Goal: Information Seeking & Learning: Learn about a topic

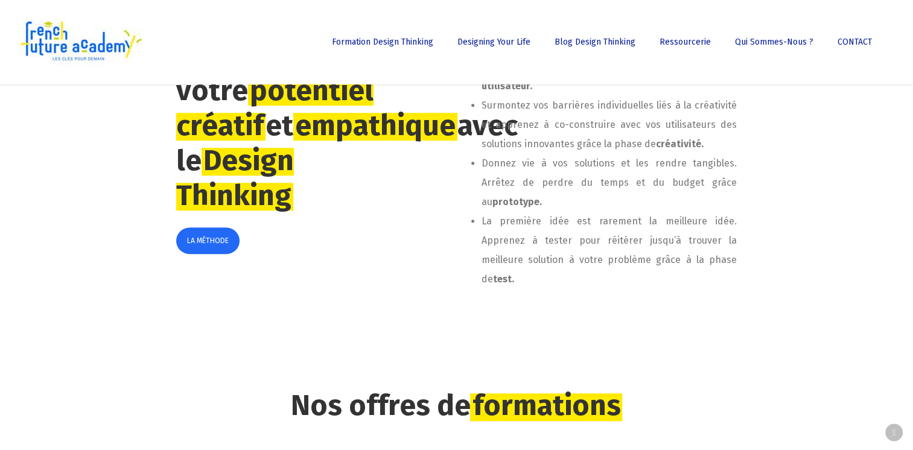
scroll to position [422, 0]
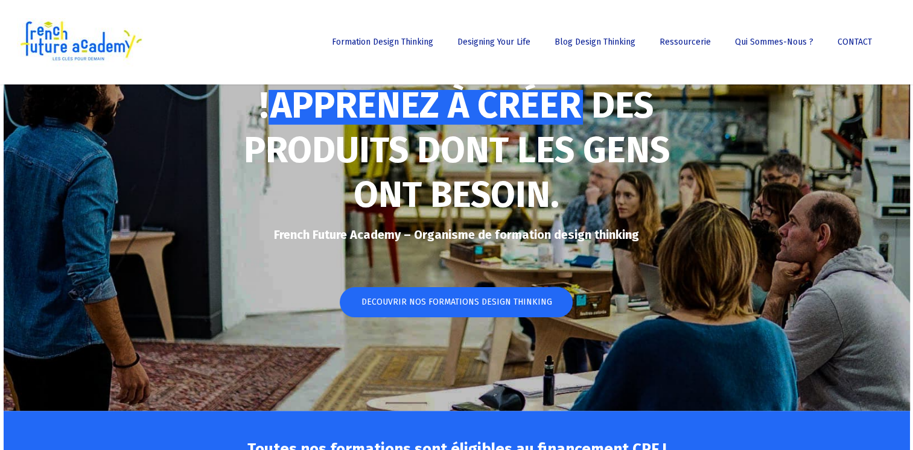
scroll to position [0, 0]
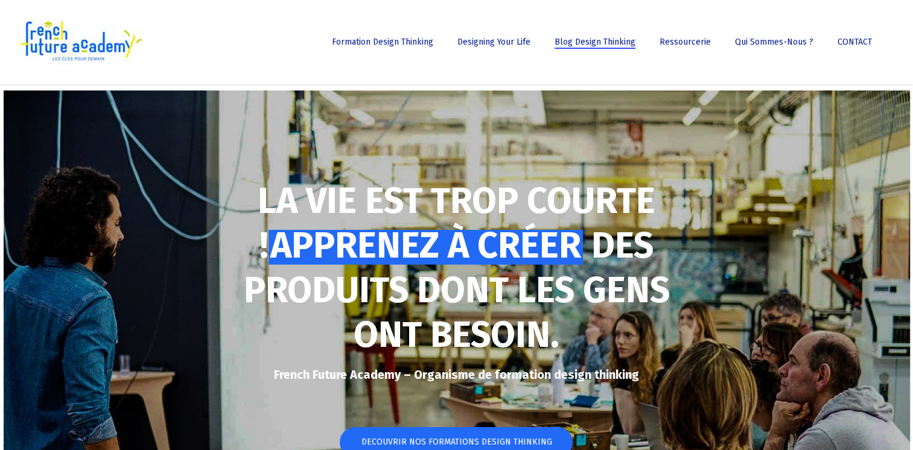
click at [603, 37] on span "Blog Design Thinking" at bounding box center [594, 42] width 81 height 10
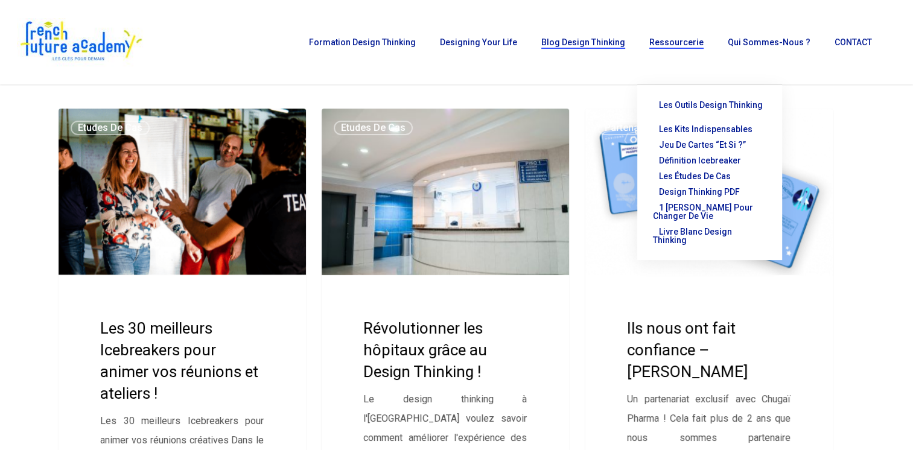
click at [684, 103] on span "Les outils Design Thinking" at bounding box center [711, 105] width 104 height 10
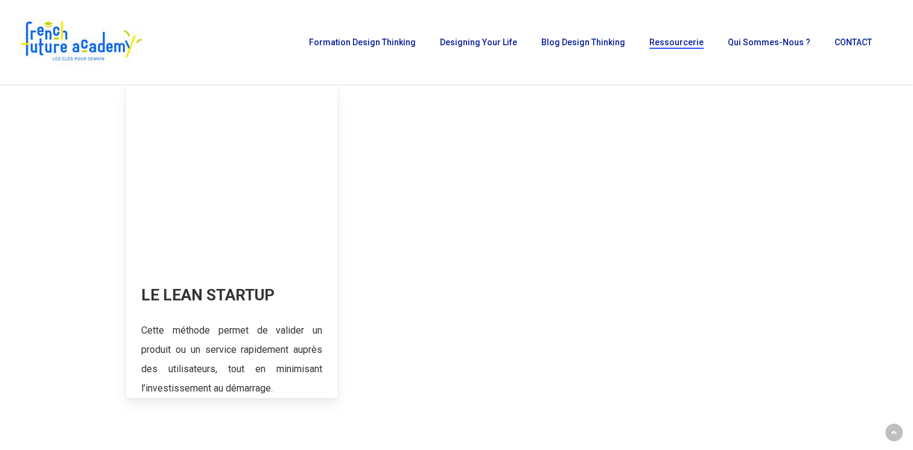
scroll to position [845, 0]
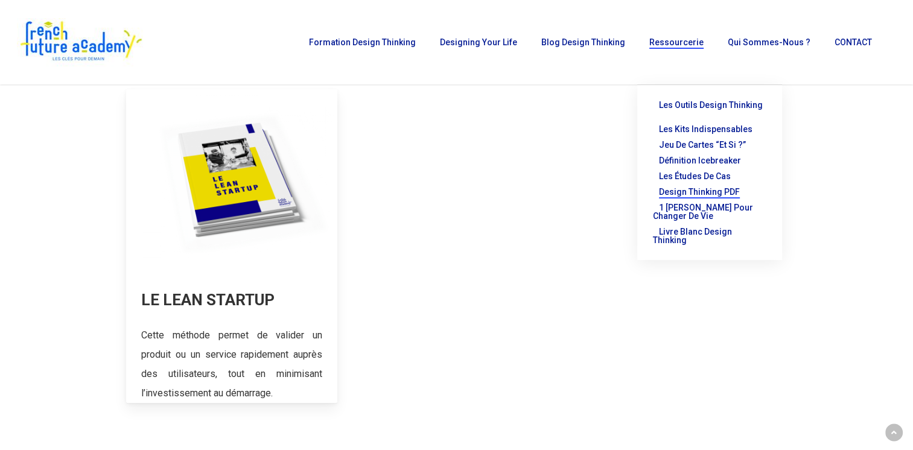
click at [725, 187] on span "Design thinking PDF" at bounding box center [699, 192] width 81 height 10
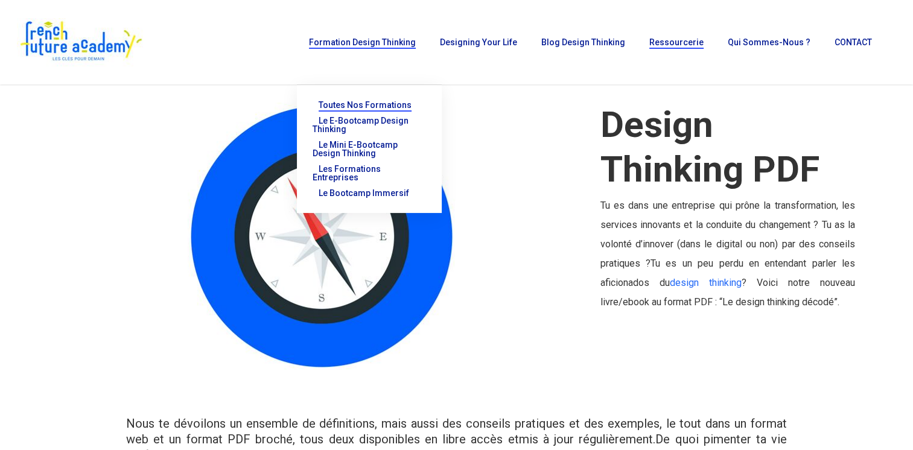
click at [396, 103] on span "Toutes nos formations" at bounding box center [365, 105] width 93 height 10
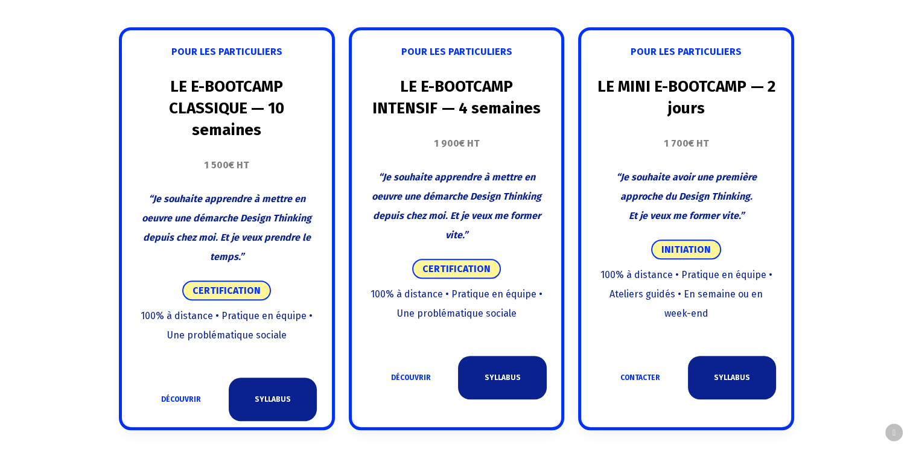
scroll to position [784, 0]
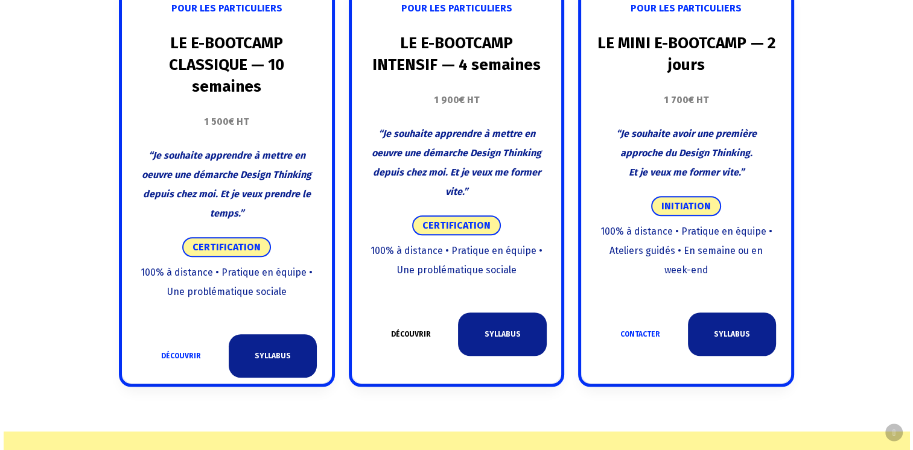
click at [405, 334] on link "DÉCOUVRIR" at bounding box center [410, 333] width 88 height 43
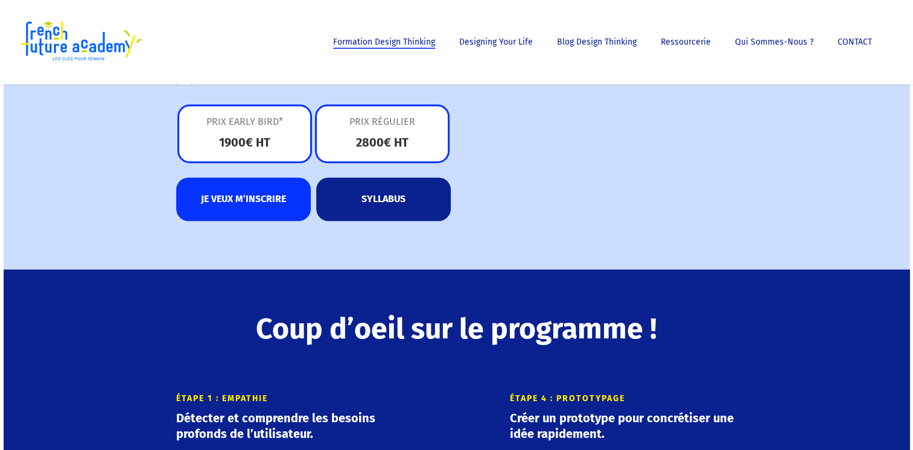
scroll to position [1508, 0]
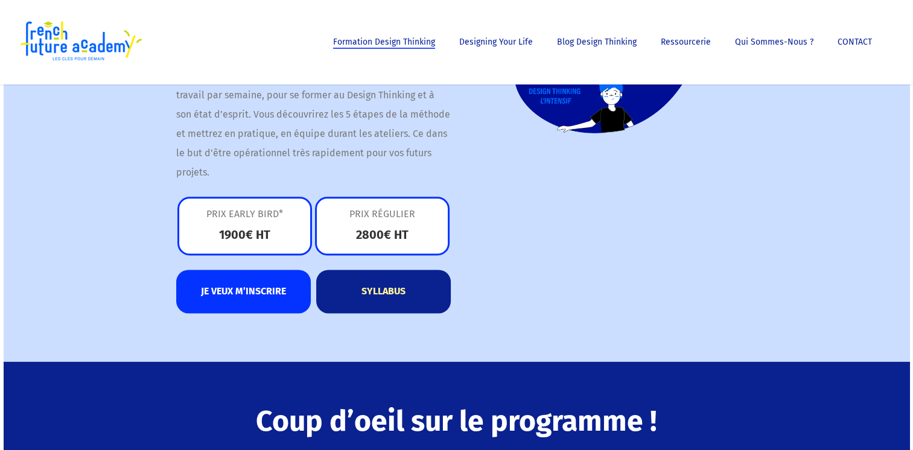
click at [389, 296] on link "SYLLABUS" at bounding box center [383, 291] width 135 height 43
